Goal: Information Seeking & Learning: Learn about a topic

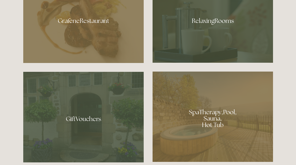
scroll to position [295, 0]
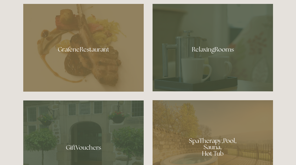
click at [82, 66] on div at bounding box center [83, 48] width 120 height 88
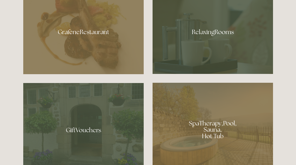
click at [226, 54] on div at bounding box center [212, 30] width 120 height 88
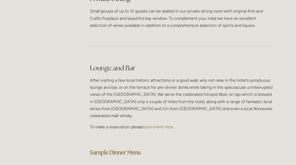
scroll to position [1286, 0]
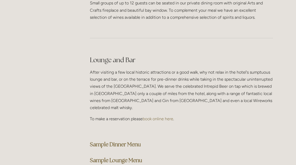
click at [140, 141] on strong "Sample Dinner Menu" at bounding box center [115, 144] width 51 height 7
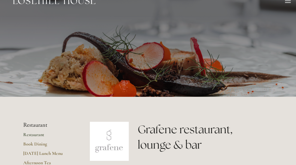
scroll to position [0, 0]
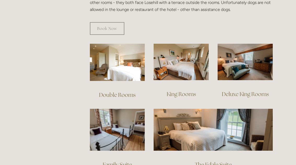
scroll to position [337, 0]
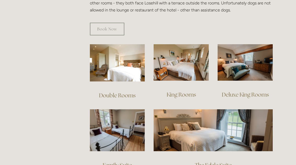
click at [125, 92] on link "Double Rooms" at bounding box center [117, 95] width 37 height 7
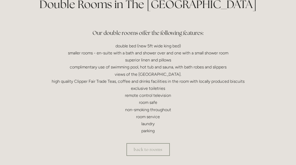
scroll to position [148, 0]
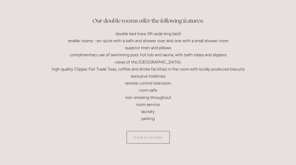
click at [152, 140] on link "back to rooms" at bounding box center [147, 137] width 43 height 13
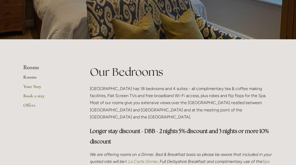
scroll to position [72, 0]
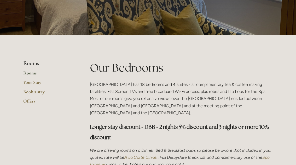
click at [34, 96] on link "Book a stay" at bounding box center [48, 93] width 50 height 9
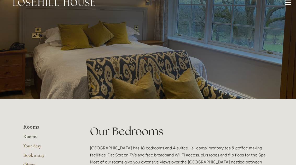
scroll to position [0, 0]
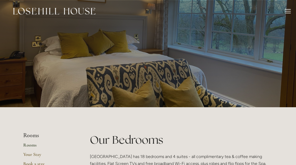
click at [287, 13] on div at bounding box center [288, 13] width 6 height 1
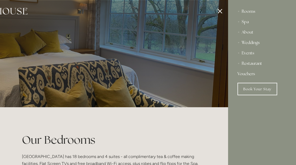
click at [249, 36] on div "About" at bounding box center [261, 32] width 49 height 10
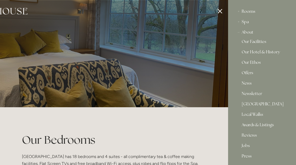
click at [261, 44] on link "Our Facilities" at bounding box center [261, 43] width 41 height 6
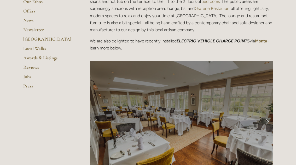
scroll to position [164, 0]
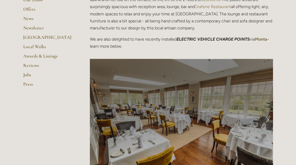
click at [32, 49] on link "Local Walks" at bounding box center [48, 48] width 50 height 9
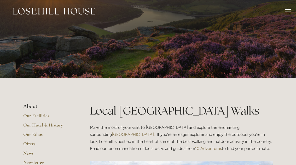
click at [36, 125] on link "Our Hotel & History" at bounding box center [48, 126] width 50 height 9
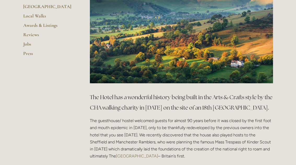
scroll to position [195, 0]
click at [36, 127] on main "About Our Facilities Our Hotel & History Our Ethos Offers News Newsletter Peak …" at bounding box center [148, 156] width 266 height 487
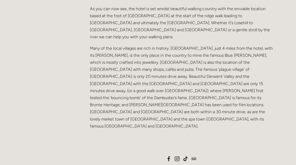
scroll to position [400, 0]
click at [187, 80] on p "Many of the local villages are rich in history. Castleton, just 4 miles from th…" at bounding box center [181, 87] width 183 height 85
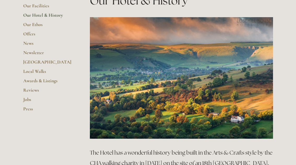
scroll to position [136, 0]
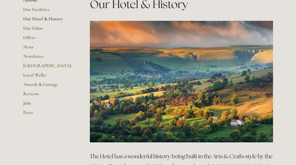
click at [33, 37] on link "Offers" at bounding box center [48, 39] width 50 height 9
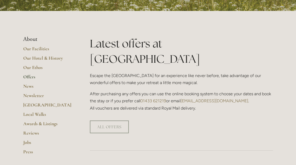
scroll to position [97, 0]
click at [45, 51] on link "Our Facilities" at bounding box center [48, 50] width 50 height 9
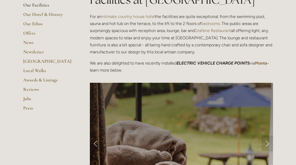
scroll to position [141, 0]
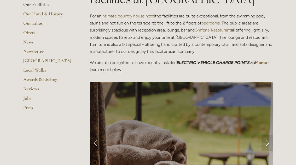
click at [269, 59] on div "Facilities at [GEOGRAPHIC_DATA] For an intimate country house hotel the facilit…" at bounding box center [181, 33] width 183 height 82
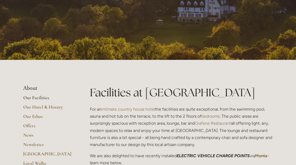
scroll to position [47, 0]
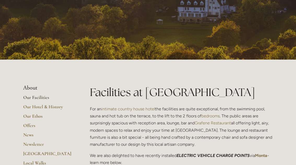
click at [43, 99] on link "Our Facilities" at bounding box center [48, 99] width 50 height 9
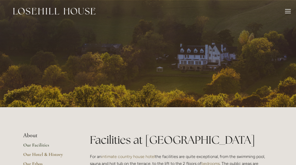
click at [78, 20] on div "Rooms Rooms Your Stay Book a stay Offers Spa About" at bounding box center [147, 11] width 285 height 22
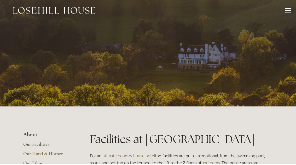
click at [69, 13] on img at bounding box center [54, 11] width 82 height 7
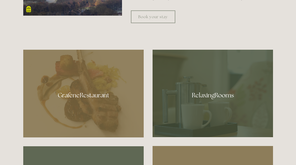
scroll to position [248, 0]
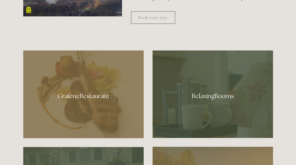
click at [83, 108] on div at bounding box center [83, 95] width 120 height 88
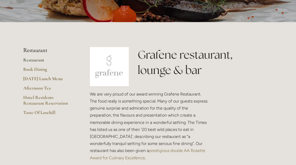
scroll to position [85, 0]
click at [41, 53] on li "Restaurant" at bounding box center [48, 50] width 50 height 7
click at [45, 51] on li "Restaurant" at bounding box center [48, 50] width 50 height 7
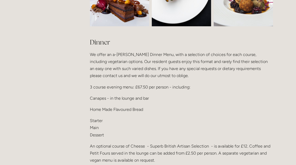
scroll to position [617, 0]
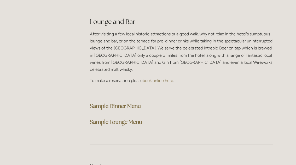
scroll to position [1342, 0]
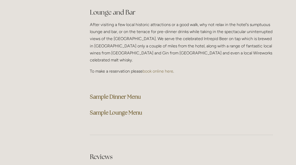
click at [102, 93] on strong "Sample Dinner Menu" at bounding box center [115, 96] width 51 height 7
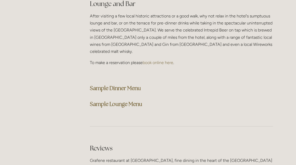
scroll to position [1350, 0]
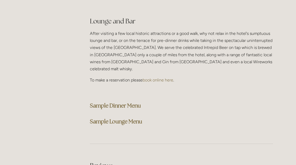
scroll to position [1333, 0]
click at [139, 118] on strong "Sample Lounge Menu" at bounding box center [116, 121] width 52 height 7
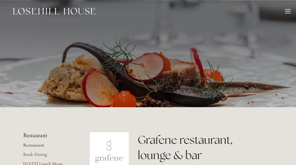
click at [266, 50] on div at bounding box center [147, 55] width 249 height 110
click at [290, 12] on div at bounding box center [288, 12] width 6 height 6
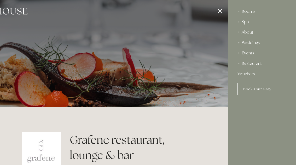
click at [253, 15] on div "Rooms" at bounding box center [261, 11] width 49 height 10
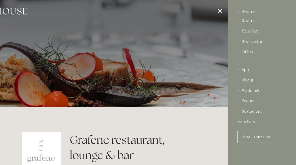
click at [251, 53] on link "Offers" at bounding box center [261, 54] width 41 height 8
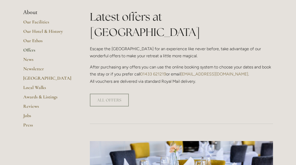
scroll to position [123, 0]
click at [37, 108] on link "Reviews" at bounding box center [48, 108] width 50 height 9
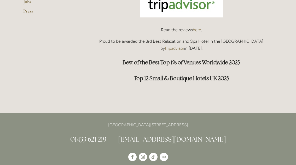
scroll to position [237, 0]
